Goal: Task Accomplishment & Management: Complete application form

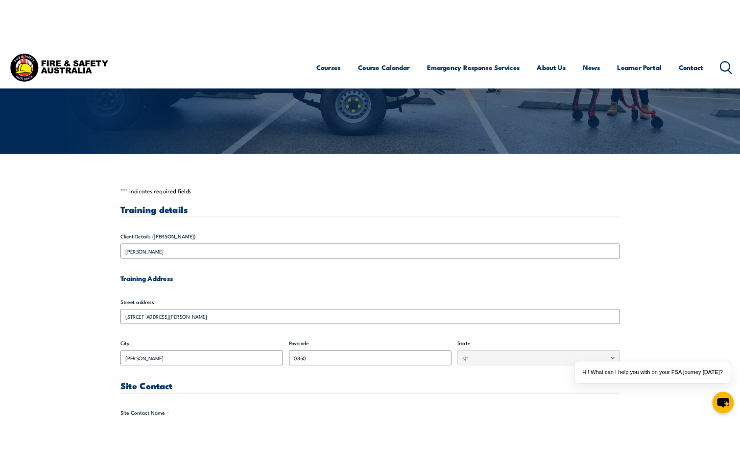
scroll to position [196, 0]
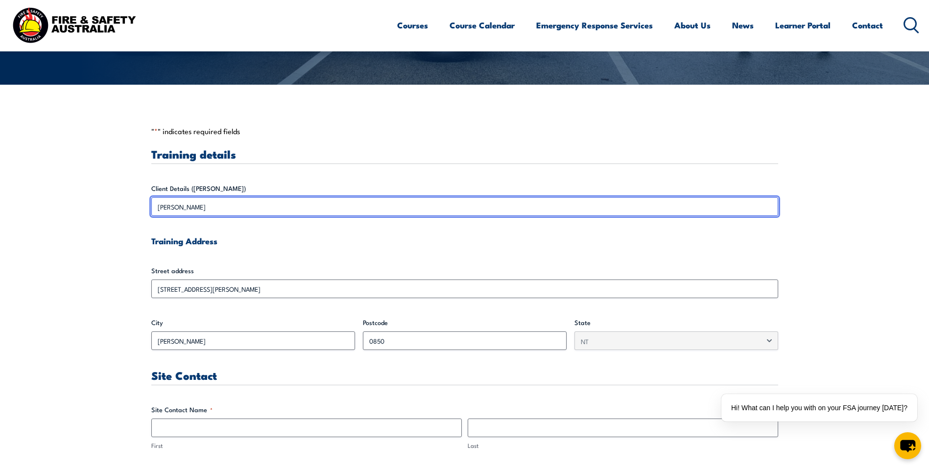
click at [219, 209] on input "[PERSON_NAME]" at bounding box center [464, 206] width 627 height 19
drag, startPoint x: 217, startPoint y: 205, endPoint x: 151, endPoint y: 199, distance: 66.4
click at [151, 199] on input "[PERSON_NAME]" at bounding box center [464, 206] width 627 height 19
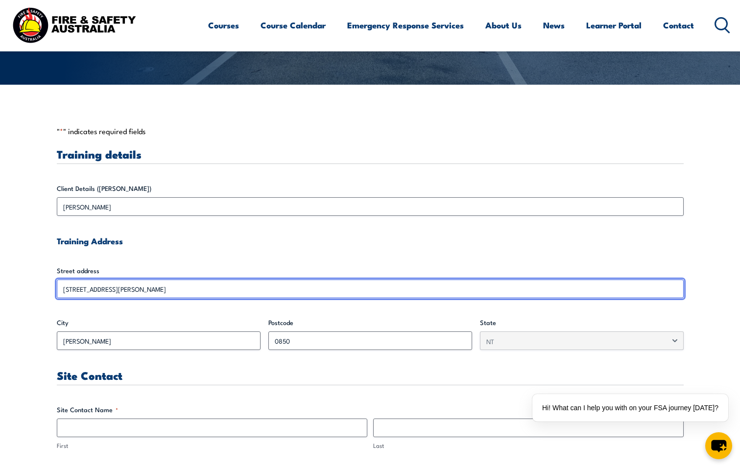
click at [135, 289] on input "[STREET_ADDRESS][PERSON_NAME]" at bounding box center [370, 289] width 627 height 19
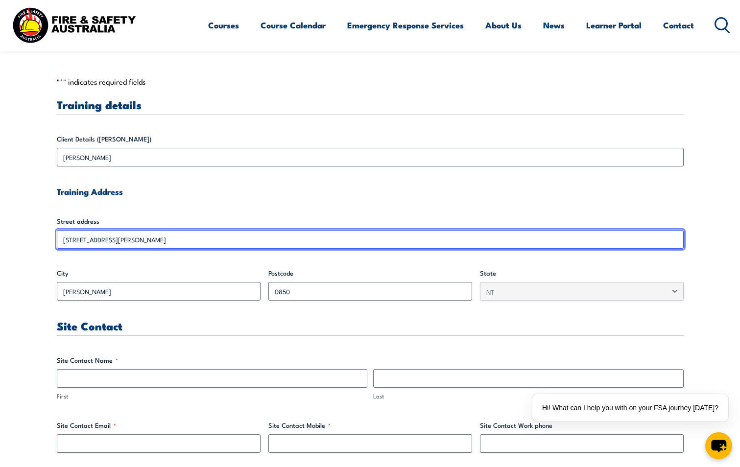
scroll to position [294, 0]
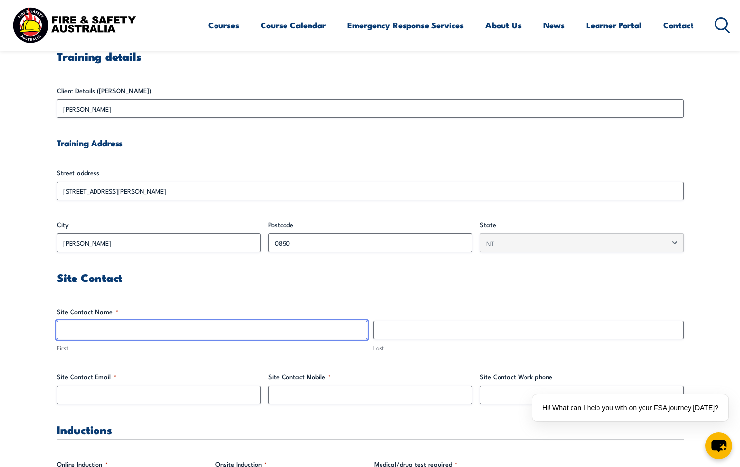
click at [81, 331] on input "First" at bounding box center [212, 330] width 311 height 19
type input "M"
type input "[PERSON_NAME]"
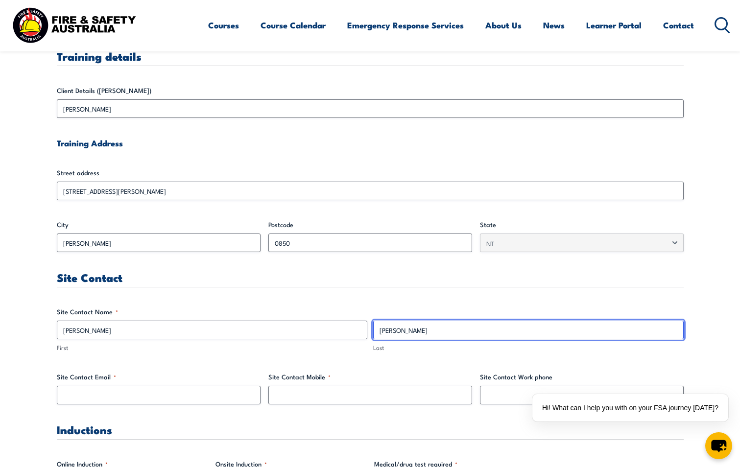
type input "[PERSON_NAME]"
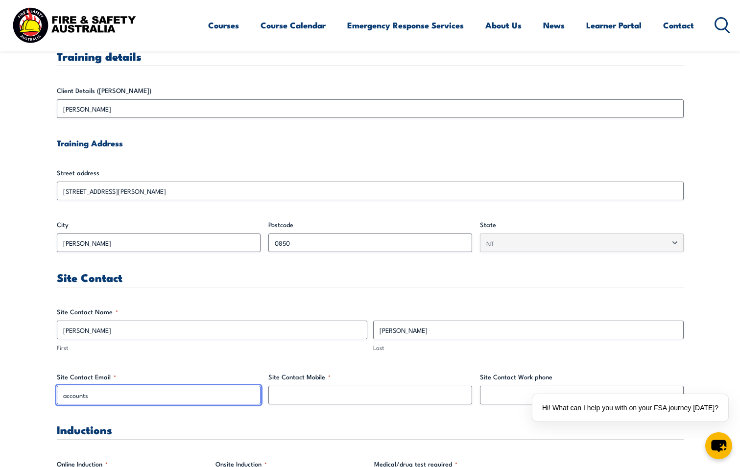
type input "[EMAIL_ADDRESS][DOMAIN_NAME]"
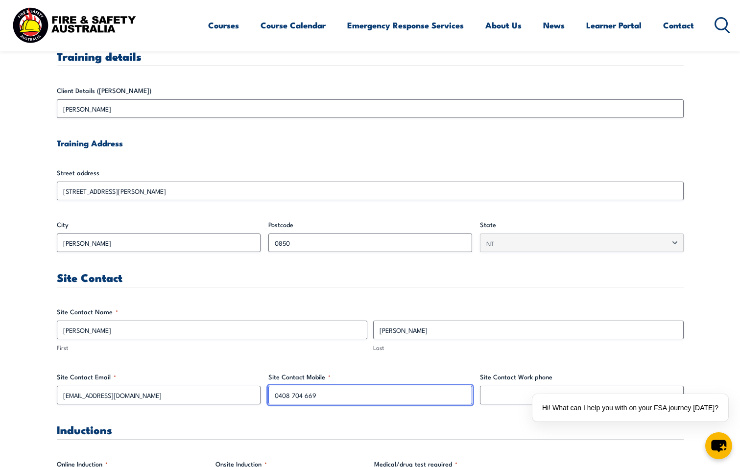
type input "0408 704 669"
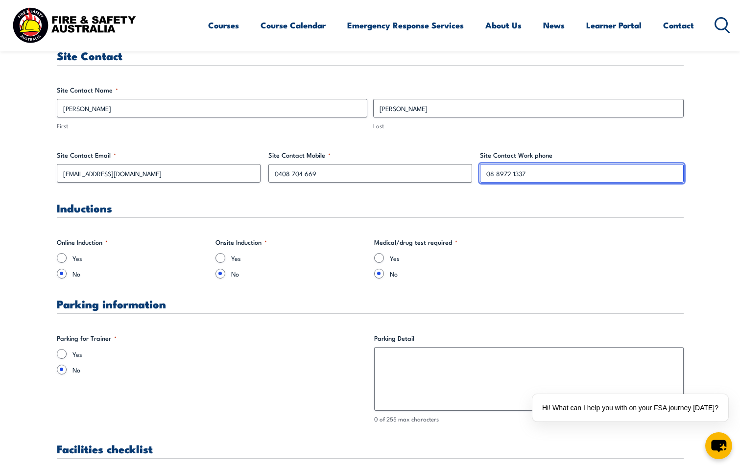
scroll to position [539, 0]
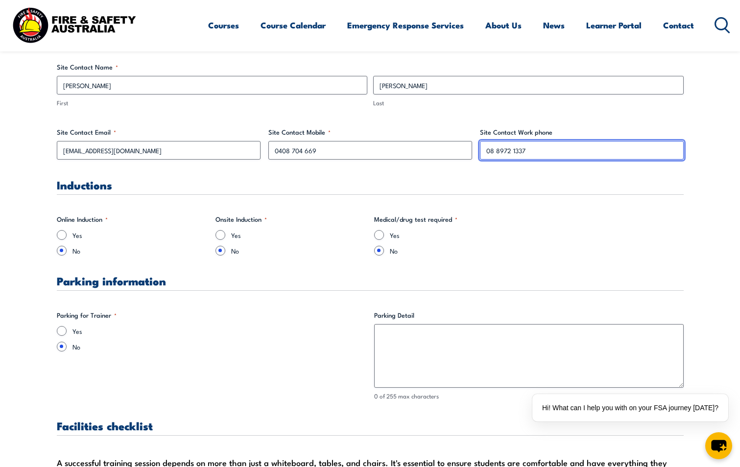
type input "08 8972 1337"
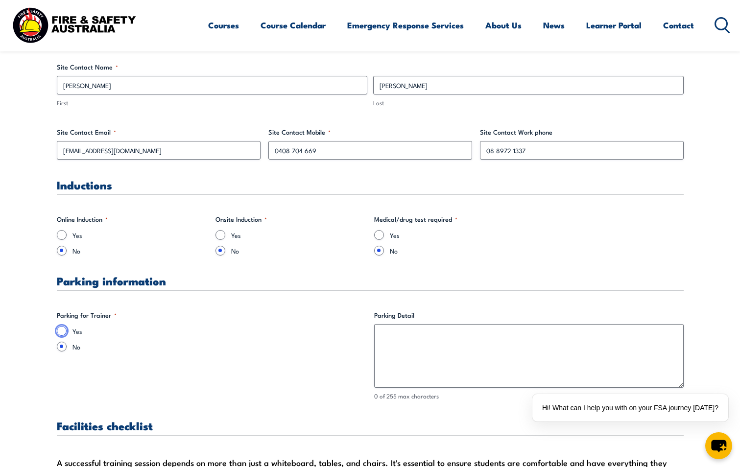
click at [62, 330] on input "Yes" at bounding box center [62, 331] width 10 height 10
radio input "true"
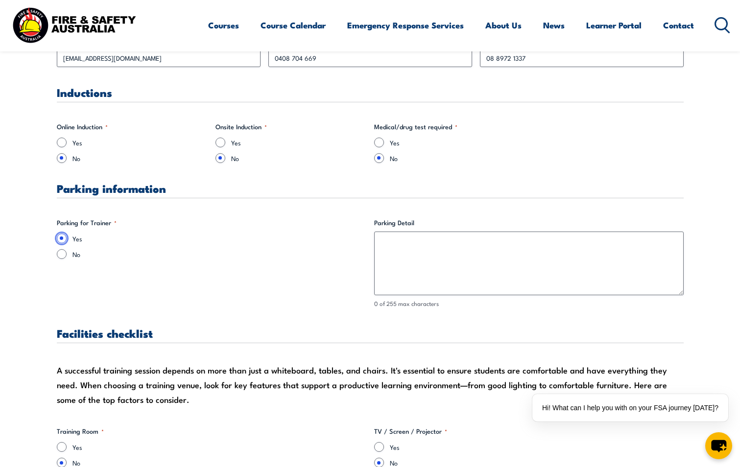
scroll to position [637, 0]
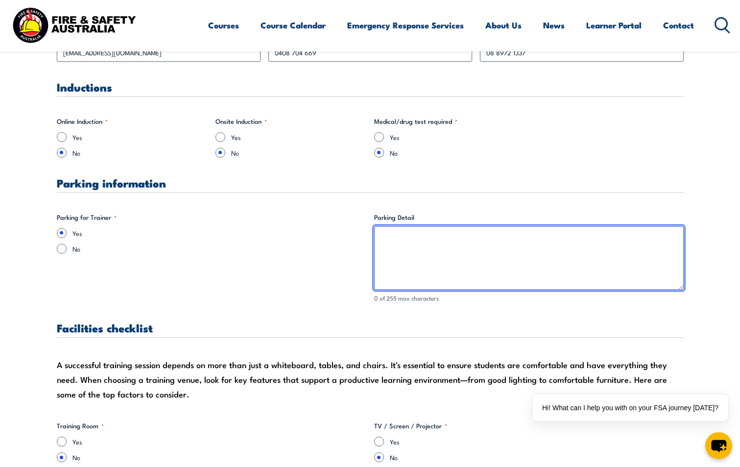
click at [395, 234] on textarea "Parking Detail" at bounding box center [529, 258] width 310 height 64
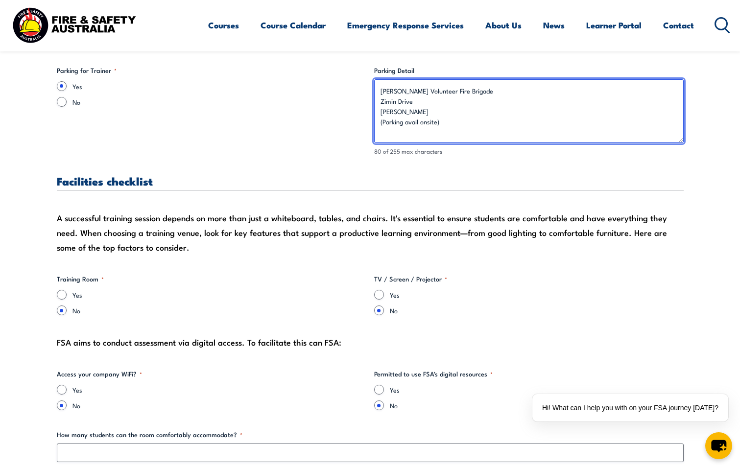
scroll to position [833, 0]
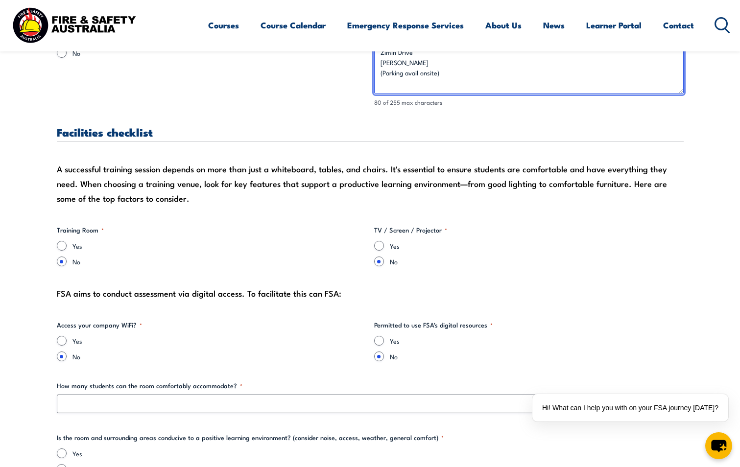
type textarea "[PERSON_NAME] Volunteer Fire Brigade Zimin Drive [PERSON_NAME] (Parking avail o…"
click at [62, 245] on input "Yes" at bounding box center [62, 246] width 10 height 10
radio input "true"
click at [379, 246] on input "Yes" at bounding box center [379, 246] width 10 height 10
radio input "true"
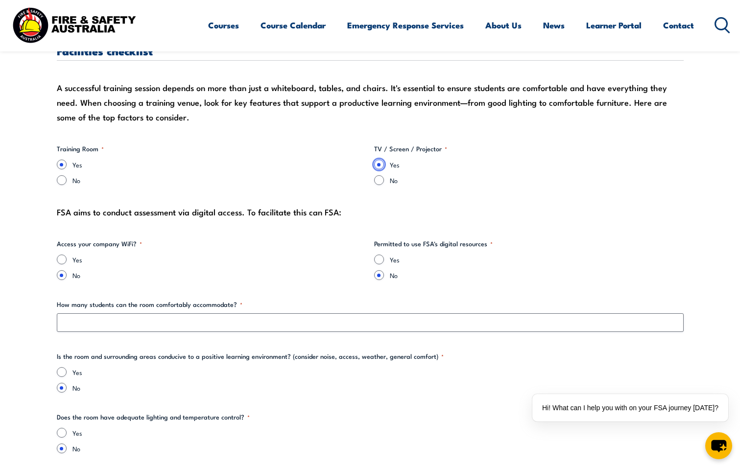
scroll to position [931, 0]
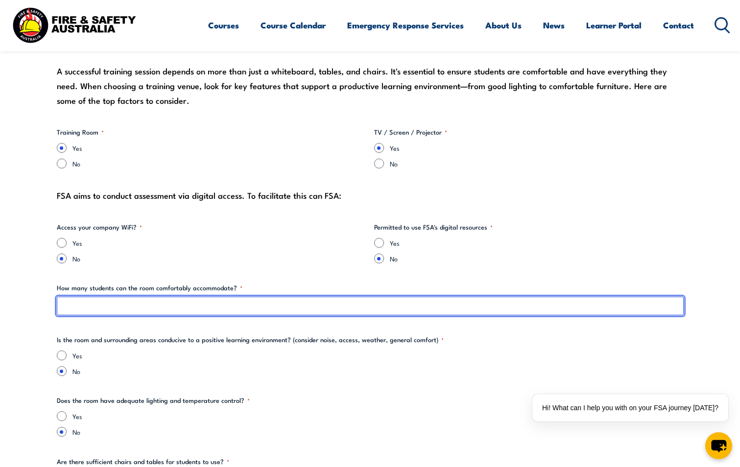
click at [108, 304] on input "How many students can the room comfortably accommodate? *" at bounding box center [370, 306] width 627 height 19
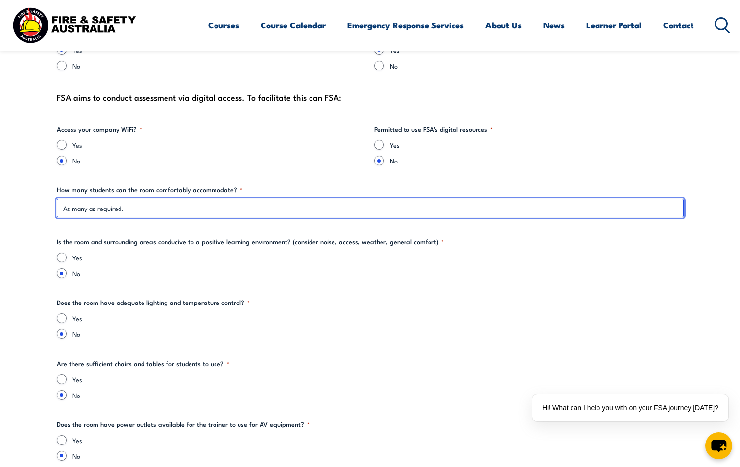
type input "As many as required."
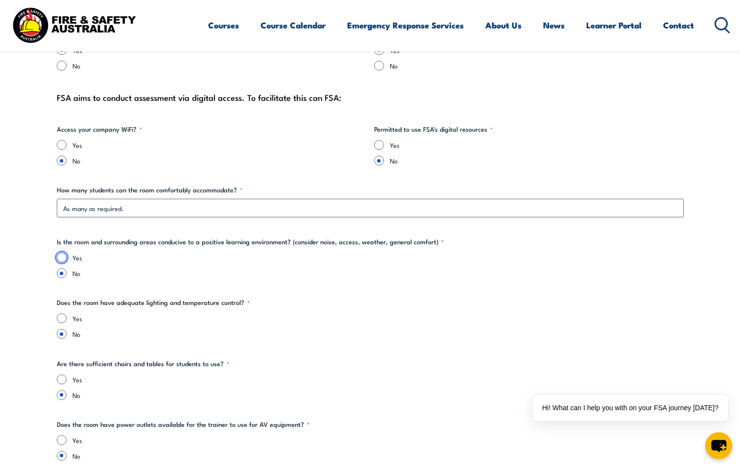
click at [62, 260] on input "Yes" at bounding box center [62, 258] width 10 height 10
radio input "true"
click at [64, 317] on input "Yes" at bounding box center [62, 319] width 10 height 10
radio input "true"
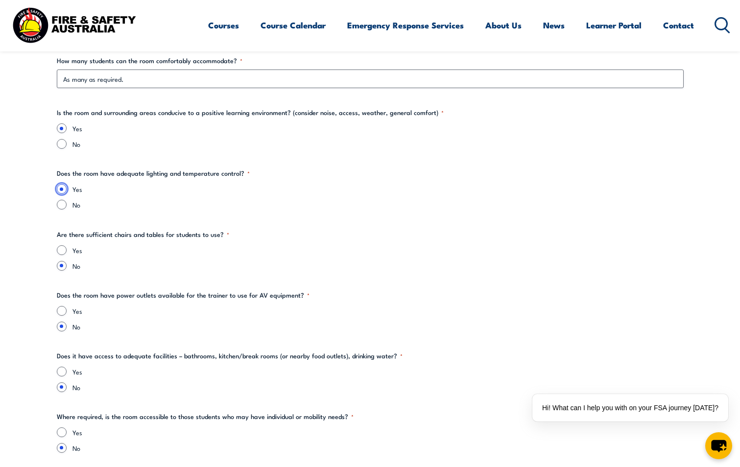
scroll to position [1176, 0]
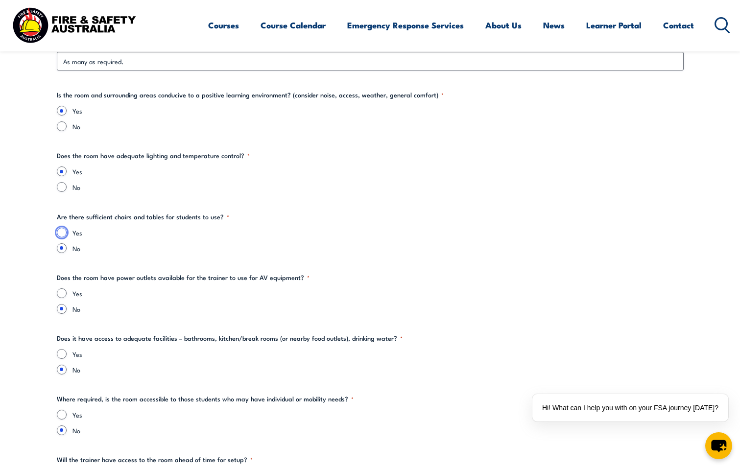
click at [63, 234] on input "Yes" at bounding box center [62, 233] width 10 height 10
radio input "true"
click at [63, 295] on input "Yes" at bounding box center [62, 294] width 10 height 10
radio input "true"
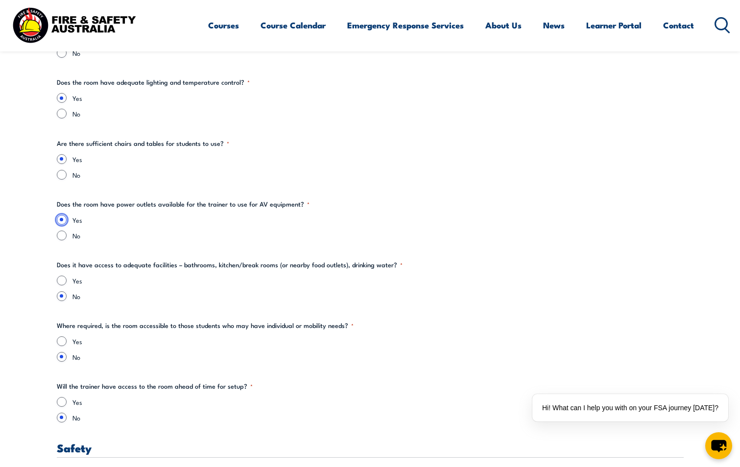
scroll to position [1274, 0]
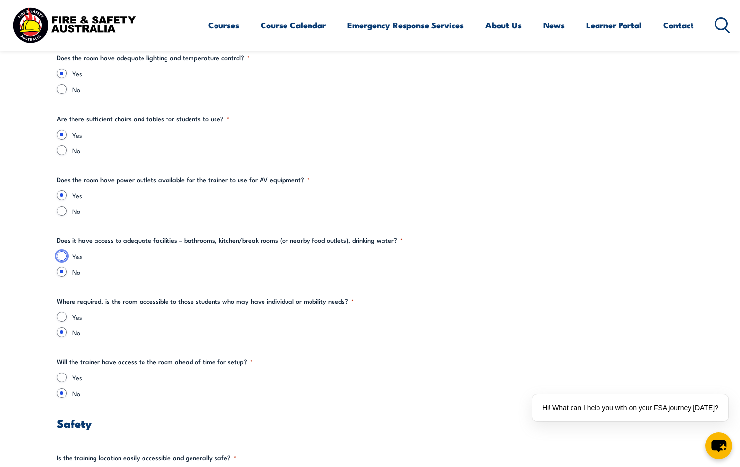
click at [60, 258] on input "Yes" at bounding box center [62, 256] width 10 height 10
radio input "true"
click at [63, 317] on input "Yes" at bounding box center [62, 317] width 10 height 10
radio input "true"
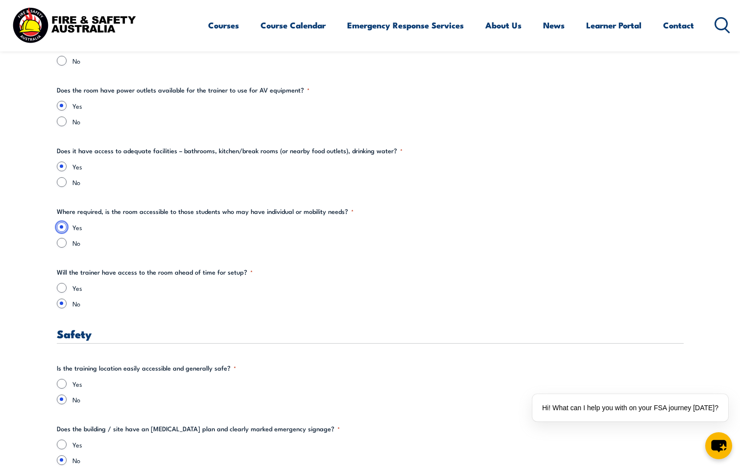
scroll to position [1372, 0]
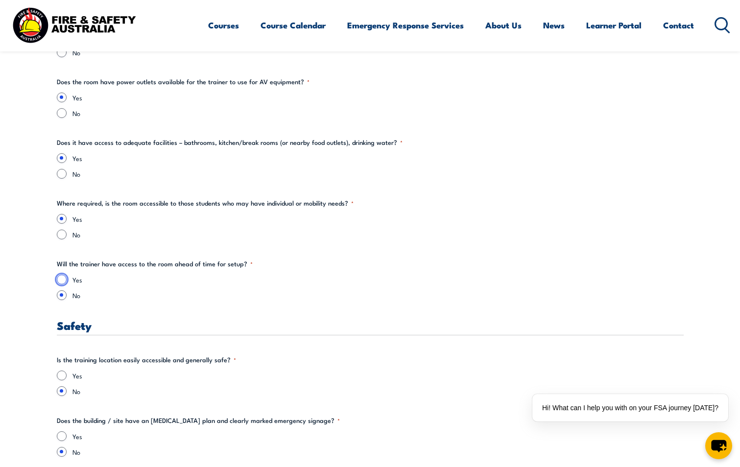
click at [62, 280] on input "Yes" at bounding box center [62, 280] width 10 height 10
radio input "true"
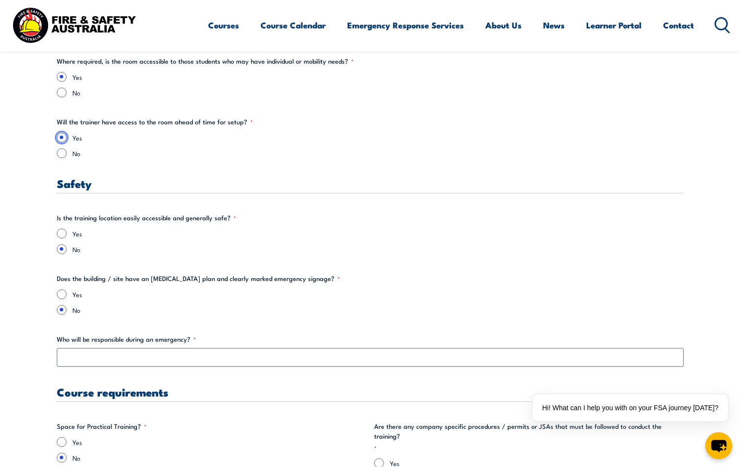
scroll to position [1519, 0]
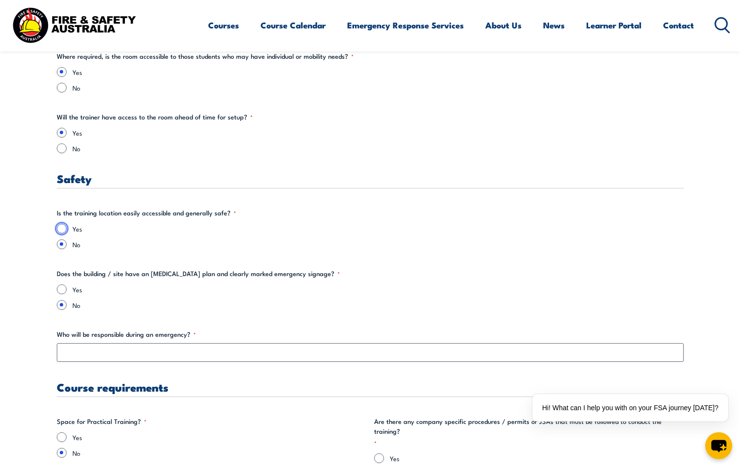
click at [61, 228] on input "Yes" at bounding box center [62, 229] width 10 height 10
radio input "true"
click at [63, 294] on input "Yes" at bounding box center [62, 290] width 10 height 10
radio input "true"
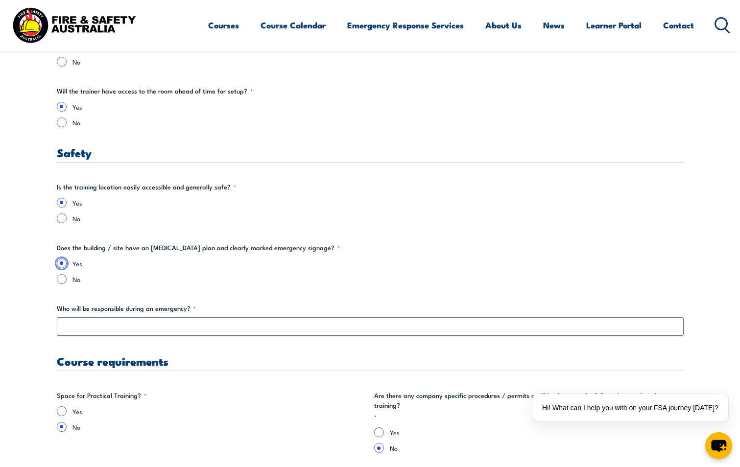
scroll to position [1568, 0]
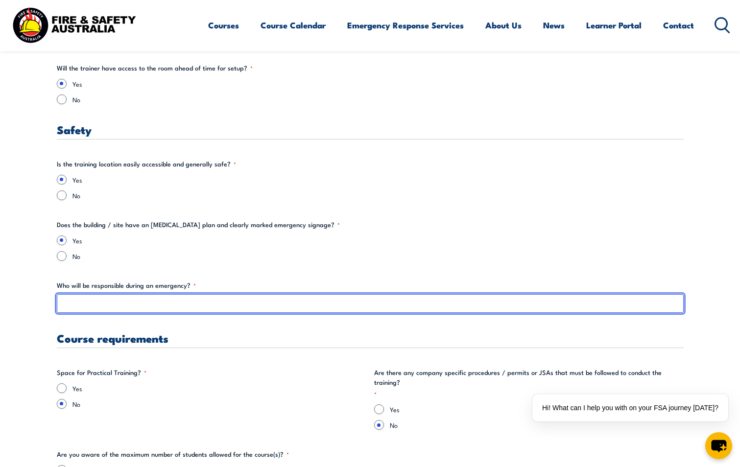
click at [129, 302] on input "Who will be responsible during an emergency? *" at bounding box center [370, 303] width 627 height 19
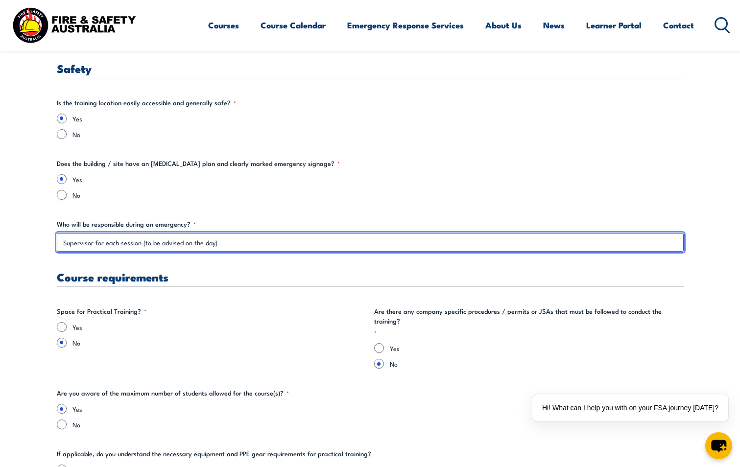
scroll to position [1714, 0]
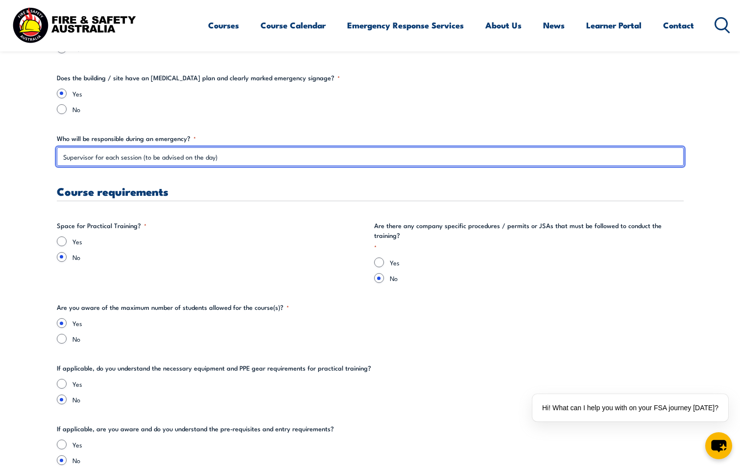
type input "Supervisor for each session (to be advised on the day)"
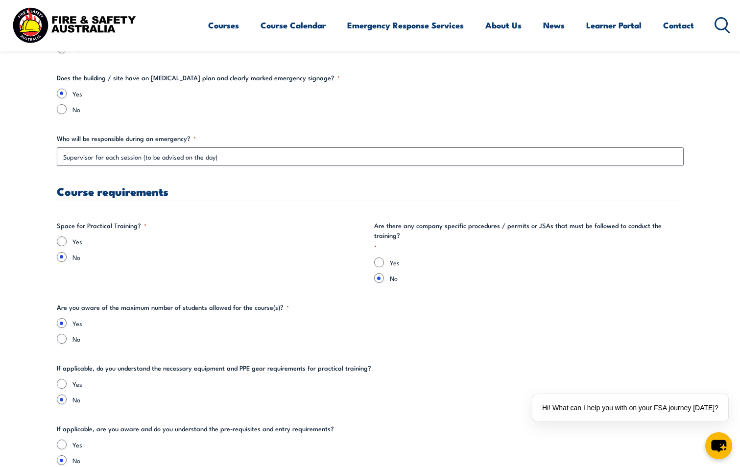
click at [71, 241] on div "Yes" at bounding box center [212, 242] width 310 height 10
click at [66, 242] on input "Yes" at bounding box center [62, 242] width 10 height 10
radio input "true"
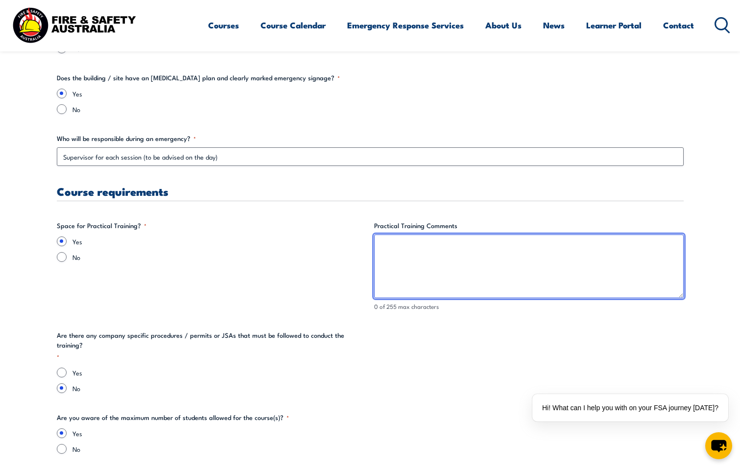
click at [406, 260] on textarea "Practical Training Comments" at bounding box center [529, 267] width 310 height 64
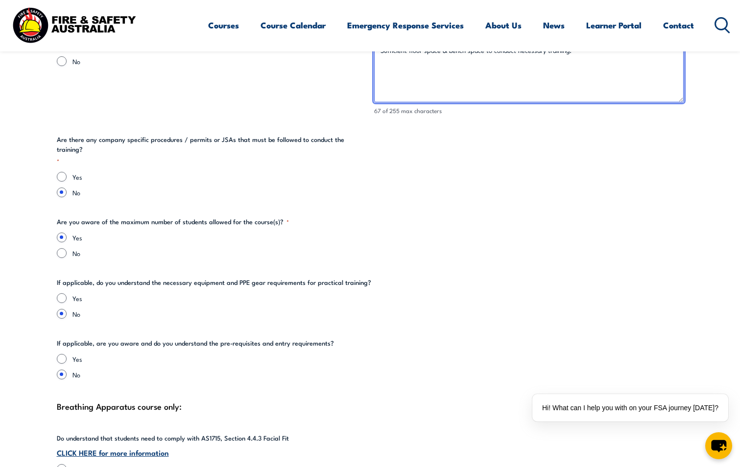
scroll to position [1959, 0]
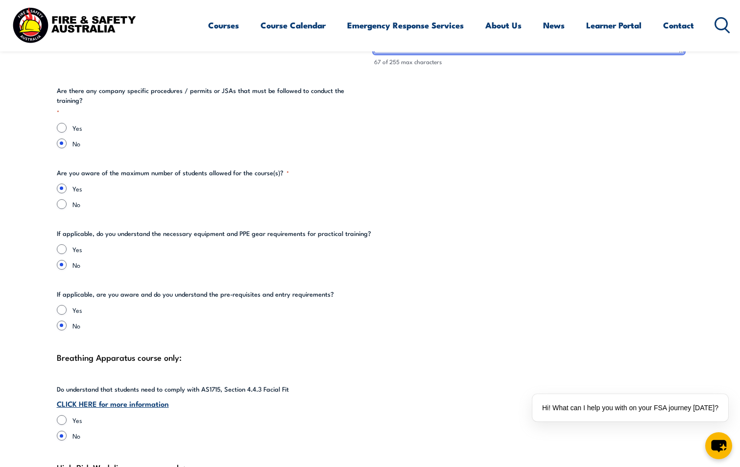
type textarea "Sufficient floor space & bench space to conduct necessary training."
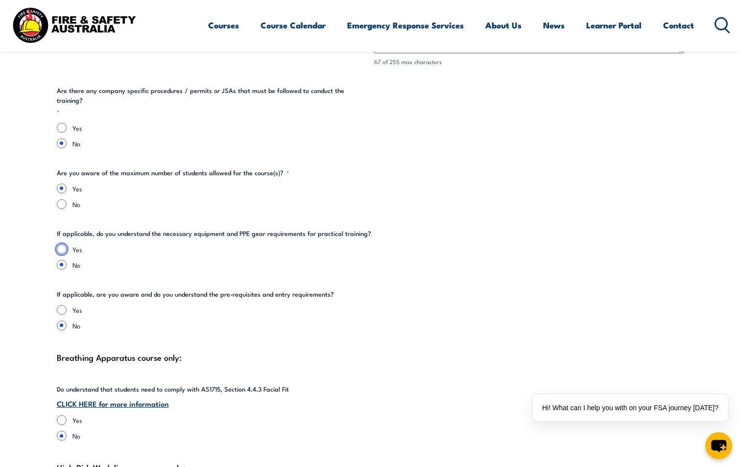
click at [66, 244] on input "Yes" at bounding box center [62, 249] width 10 height 10
radio input "true"
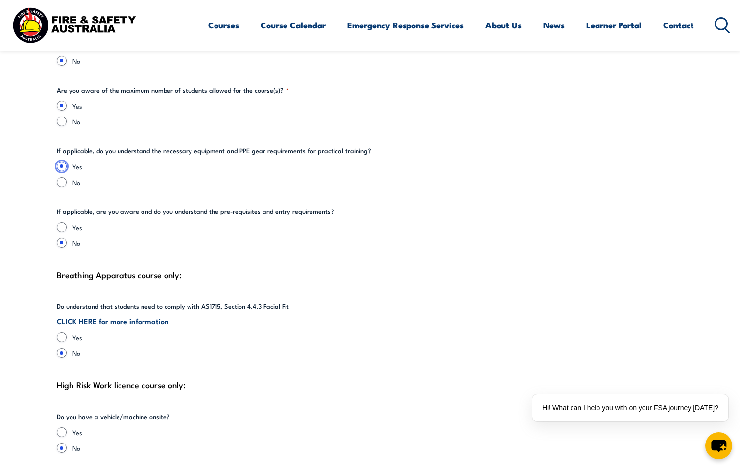
scroll to position [2057, 0]
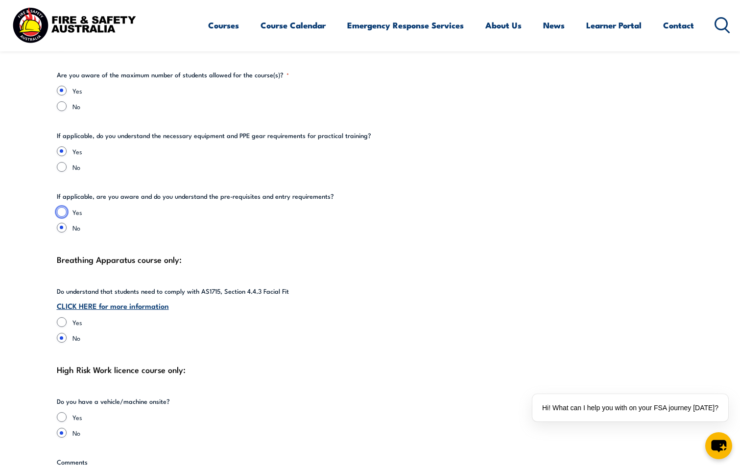
click at [64, 207] on input "Yes" at bounding box center [62, 212] width 10 height 10
radio input "true"
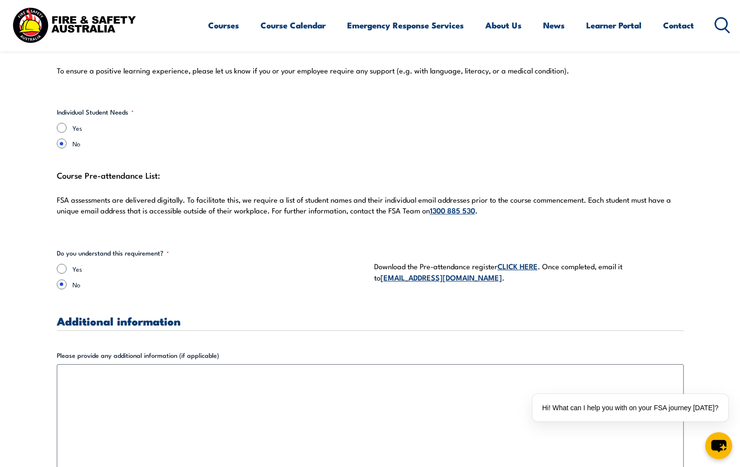
scroll to position [2596, 0]
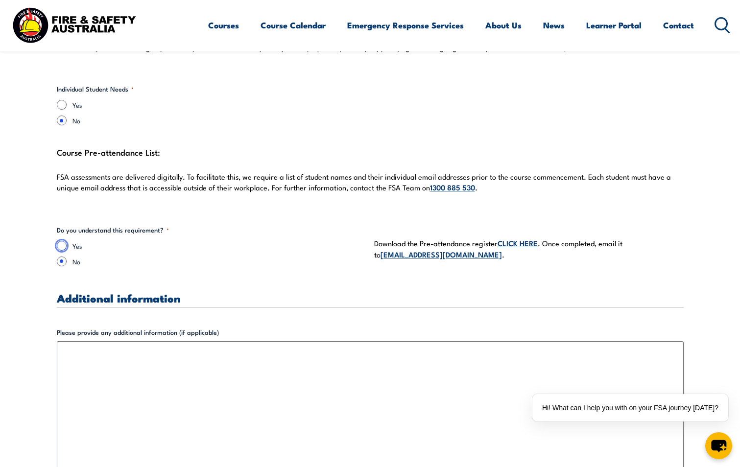
click at [64, 241] on input "Yes" at bounding box center [62, 246] width 10 height 10
radio input "true"
click at [520, 238] on link "CLICK HERE" at bounding box center [518, 243] width 40 height 11
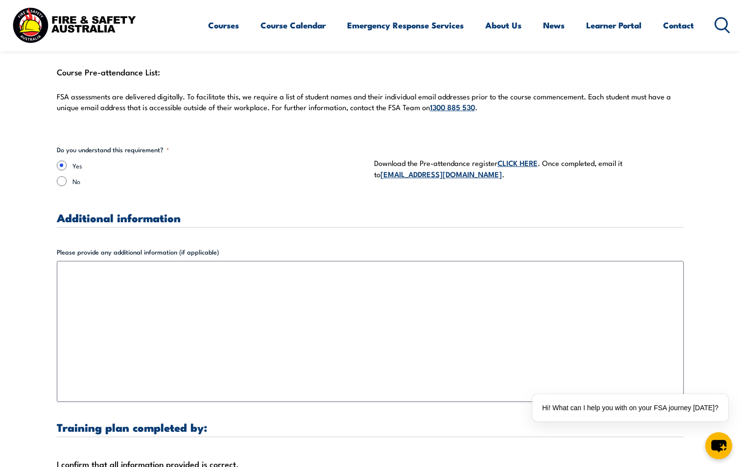
scroll to position [2694, 0]
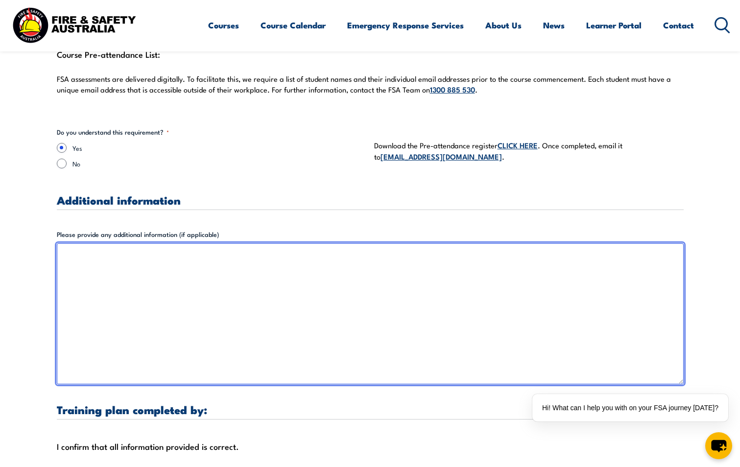
click at [89, 251] on textarea "Please provide any additional information (if applicable)" at bounding box center [370, 313] width 627 height 141
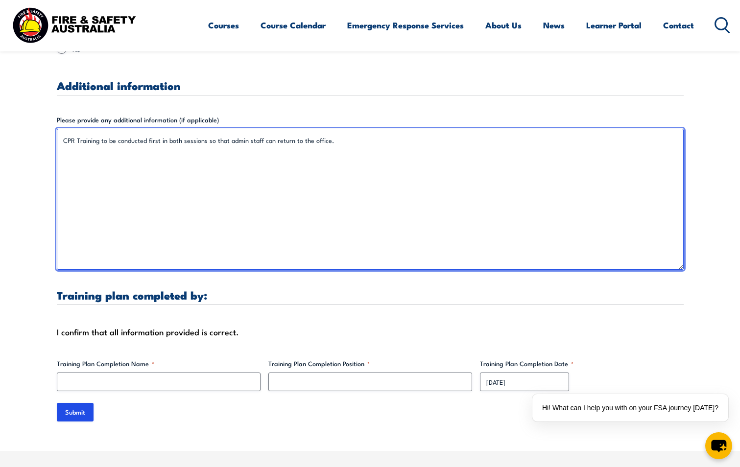
scroll to position [2841, 0]
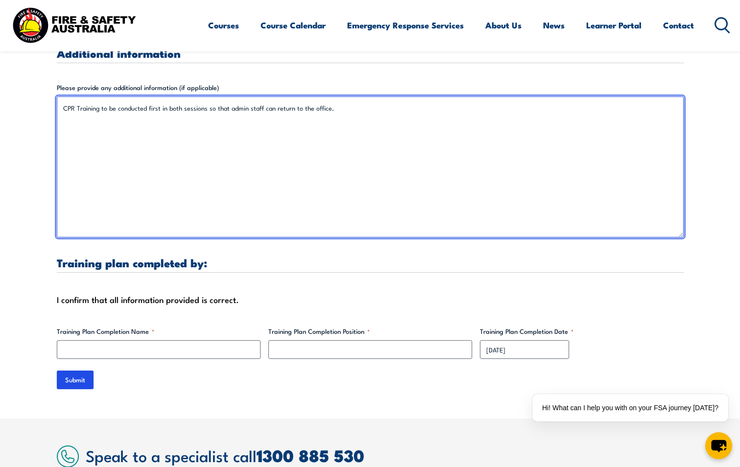
type textarea "CPR Training to be conducted first in both sessions so that admin staff can ret…"
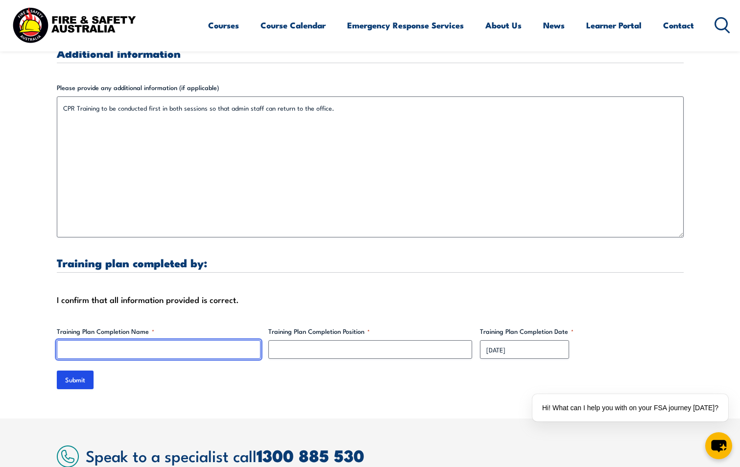
click at [80, 342] on input "Training Plan Completion Name *" at bounding box center [159, 349] width 204 height 19
type input "[PERSON_NAME]"
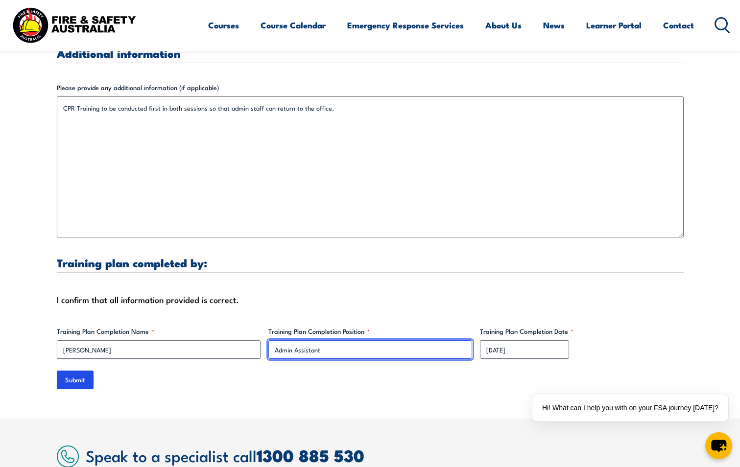
drag, startPoint x: 329, startPoint y: 340, endPoint x: 273, endPoint y: 339, distance: 55.4
click at [273, 340] on input "Admin Assistant" at bounding box center [370, 349] width 204 height 19
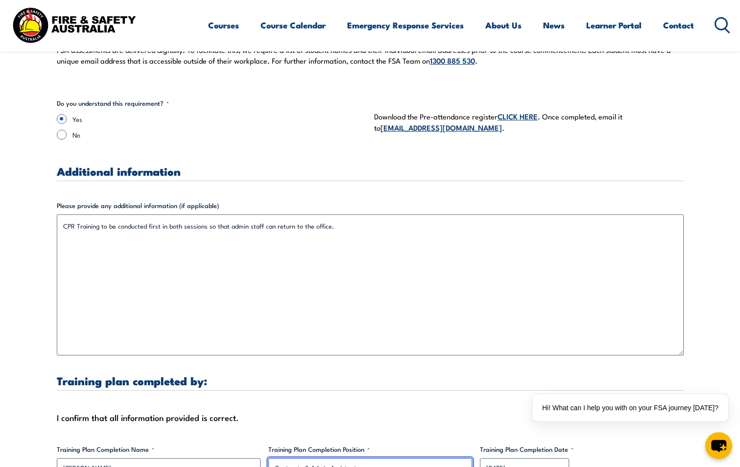
scroll to position [2645, 0]
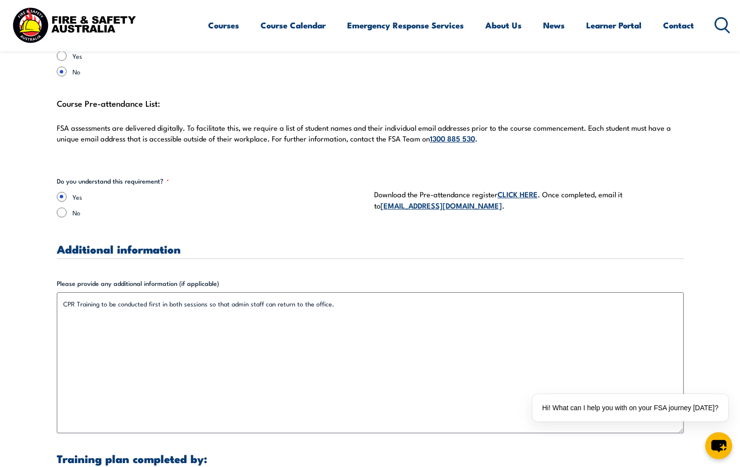
type input "Contracts & Admin Assistant"
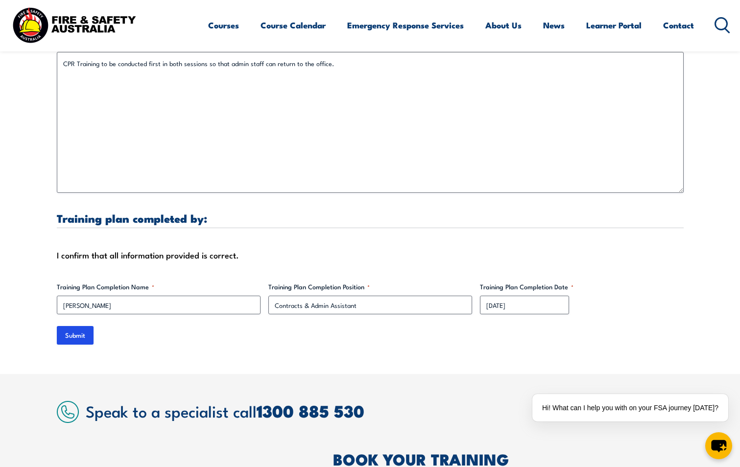
scroll to position [2890, 0]
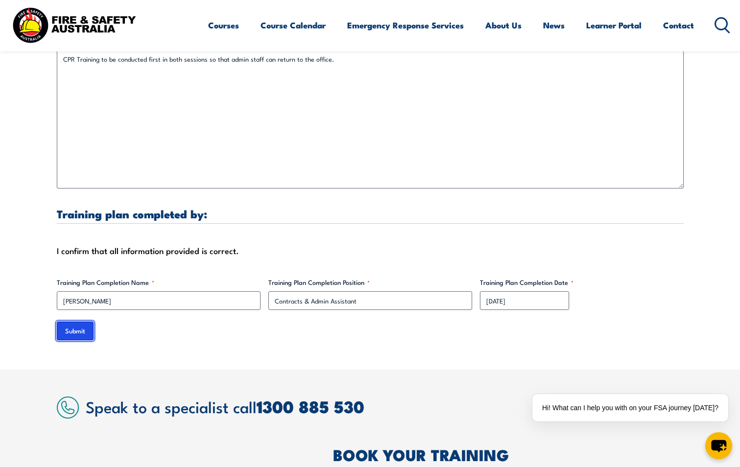
click at [72, 322] on input "Submit" at bounding box center [75, 331] width 37 height 19
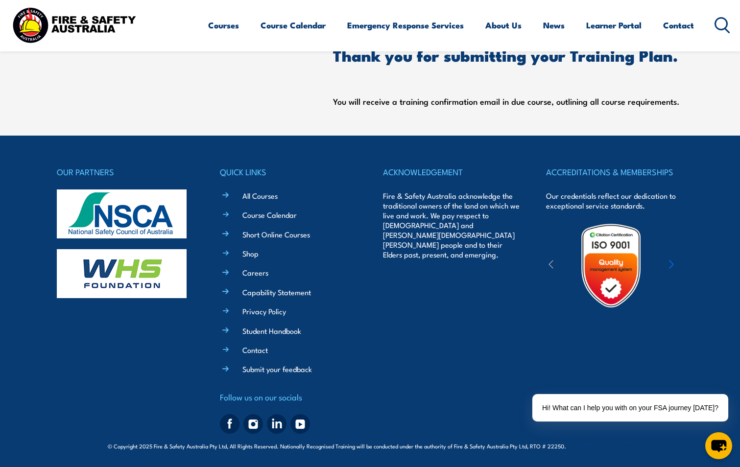
scroll to position [166, 0]
